Goal: Find specific page/section: Find specific page/section

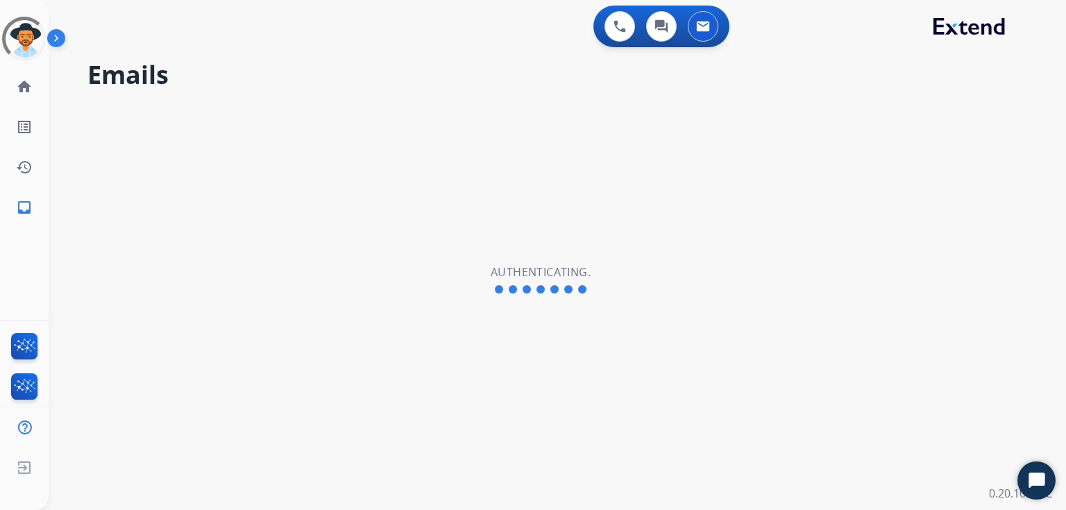
click at [233, 155] on div "Emails Authenticating." at bounding box center [541, 280] width 984 height 460
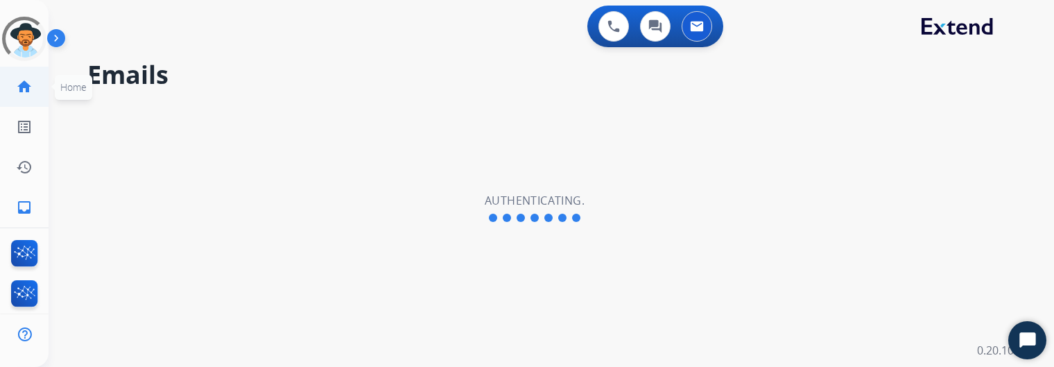
click at [19, 83] on mat-icon "home" at bounding box center [24, 86] width 17 height 17
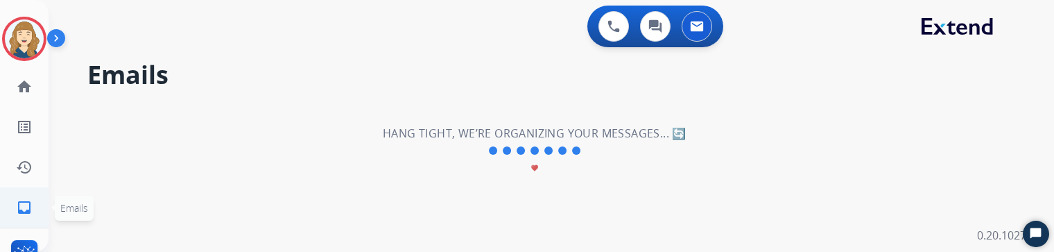
click at [21, 211] on mat-icon "inbox" at bounding box center [24, 207] width 17 height 17
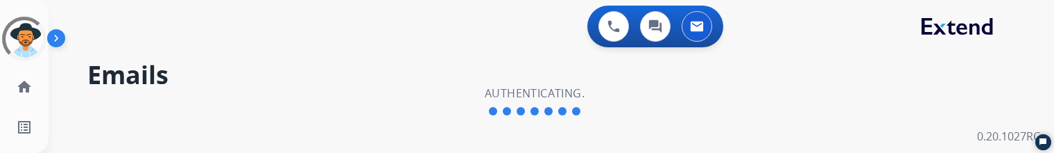
click at [482, 125] on div "Emails Authenticating." at bounding box center [535, 101] width 973 height 103
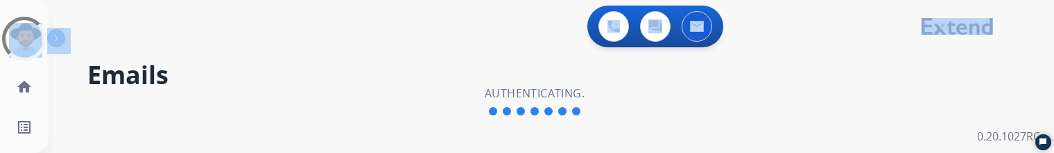
drag, startPoint x: 463, startPoint y: 59, endPoint x: 153, endPoint y: -22, distance: 321.2
click at [153, 0] on html "Outbound call Agent: Unknown Routing Profile: Unknown Quit Outbound call Agent:…" at bounding box center [527, 76] width 1054 height 153
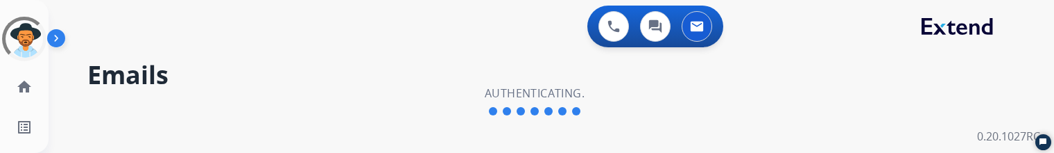
click at [277, 69] on h2 "Emails" at bounding box center [554, 75] width 934 height 28
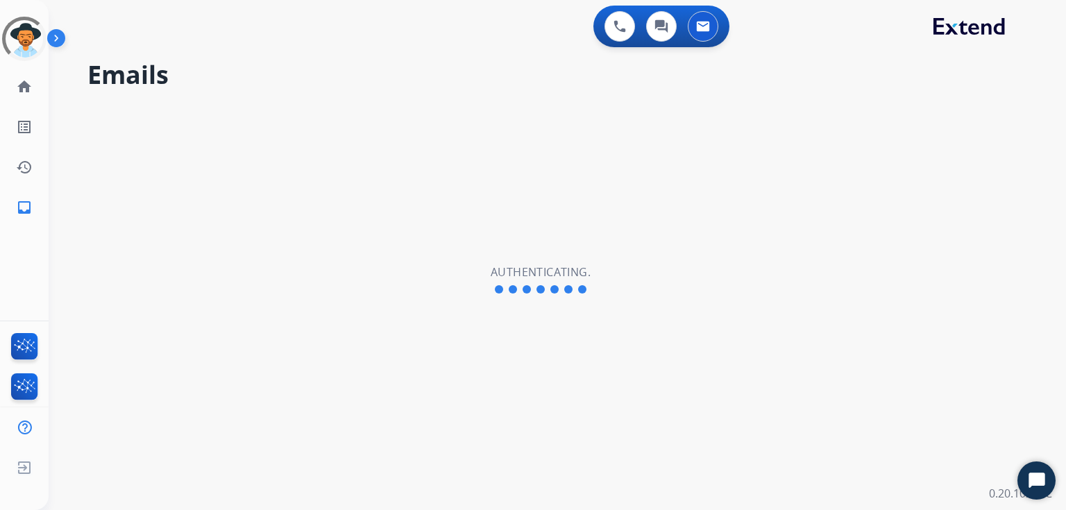
click at [470, 204] on div "Emails Authenticating." at bounding box center [541, 280] width 984 height 460
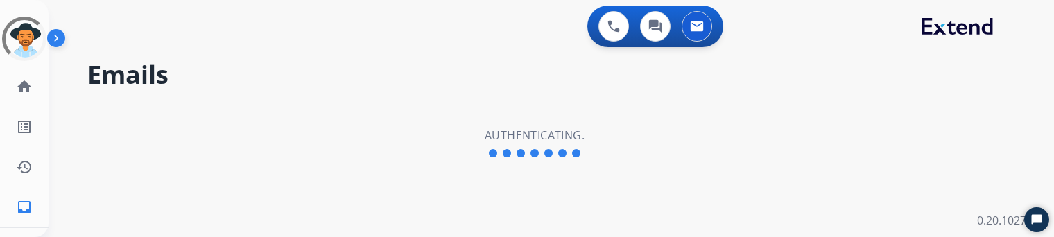
scroll to position [150, 0]
